Goal: Task Accomplishment & Management: Use online tool/utility

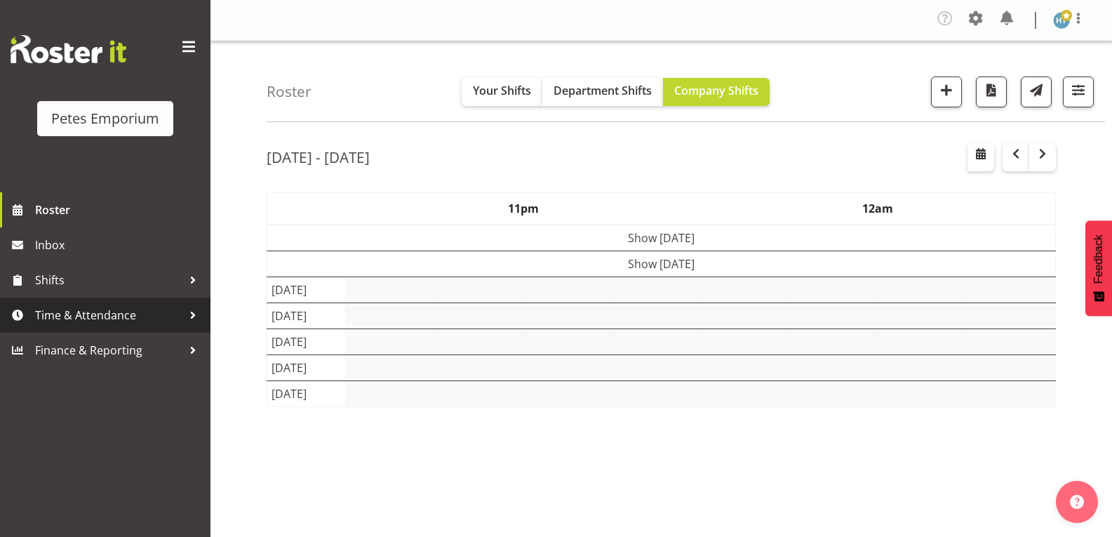
click at [100, 306] on span "Time & Attendance" at bounding box center [108, 315] width 147 height 21
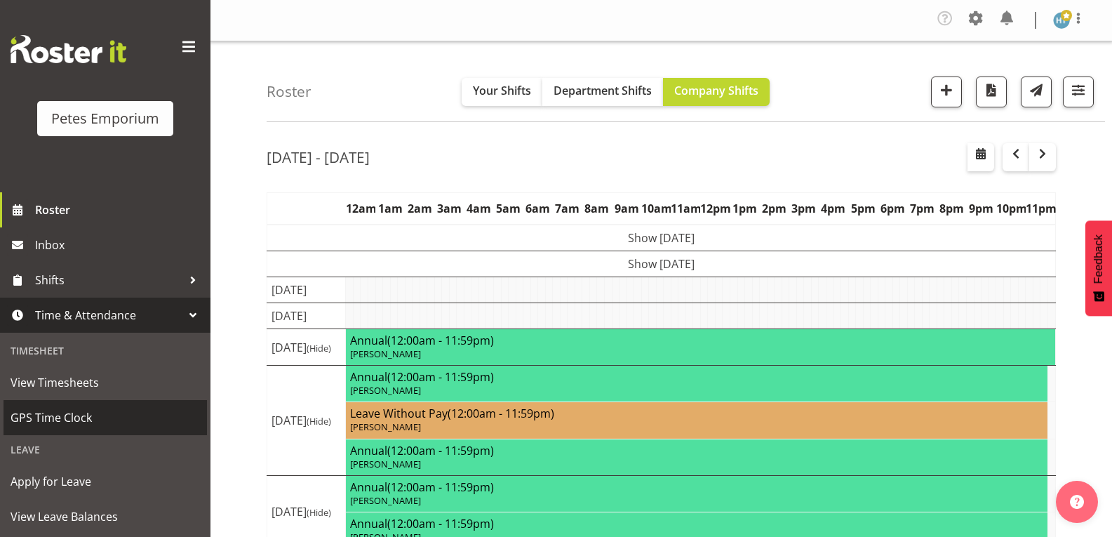
click at [48, 416] on span "GPS Time Clock" at bounding box center [105, 417] width 189 height 21
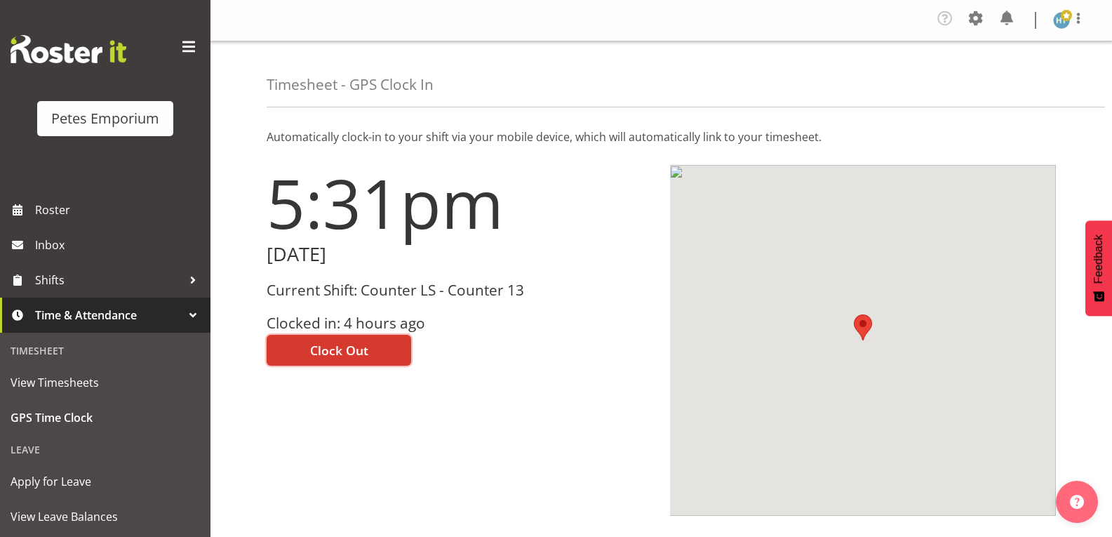
drag, startPoint x: 322, startPoint y: 349, endPoint x: 335, endPoint y: 343, distance: 13.8
click at [326, 346] on span "Clock Out" at bounding box center [339, 350] width 58 height 18
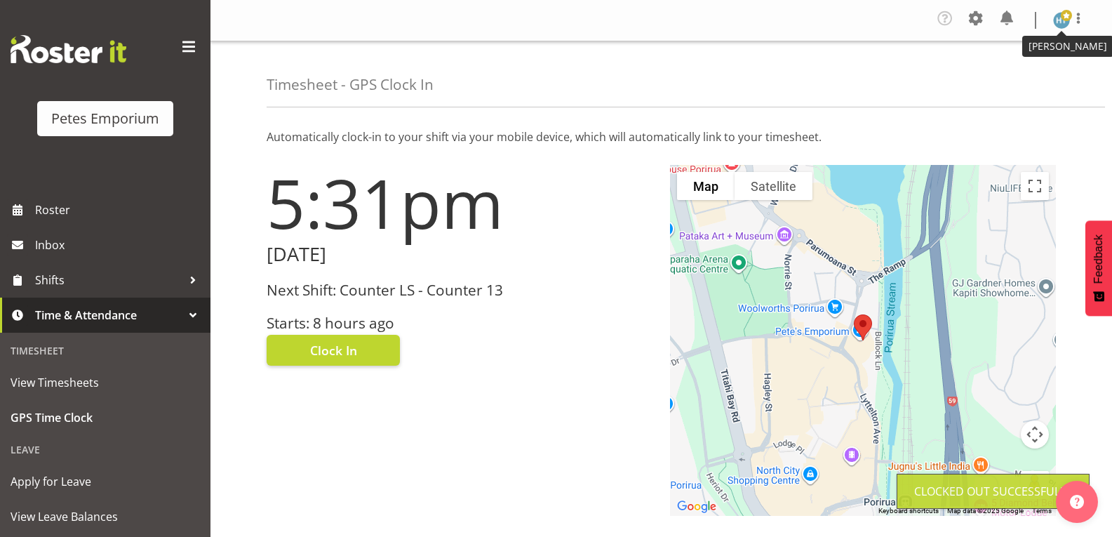
click at [1063, 19] on span at bounding box center [1066, 15] width 11 height 11
click at [1004, 77] on link "Log Out" at bounding box center [1019, 77] width 135 height 25
